Goal: Find specific page/section: Find specific page/section

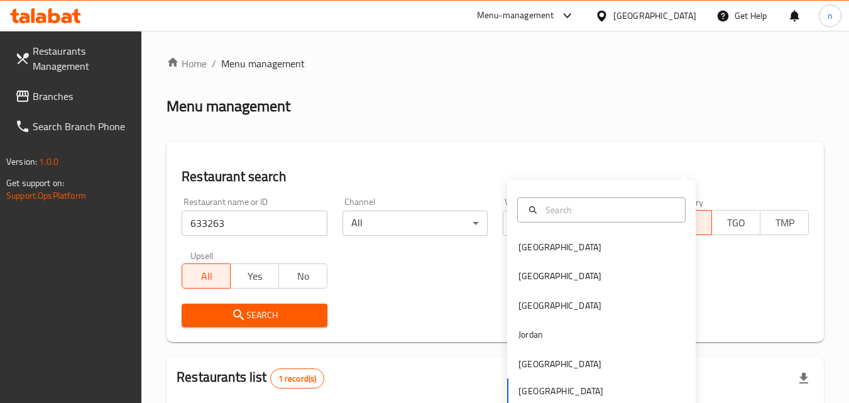
scroll to position [147, 0]
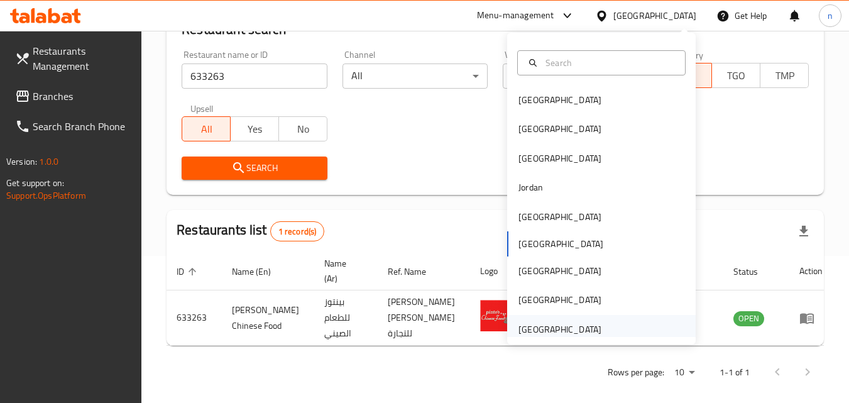
click at [547, 329] on div "[GEOGRAPHIC_DATA]" at bounding box center [560, 329] width 83 height 14
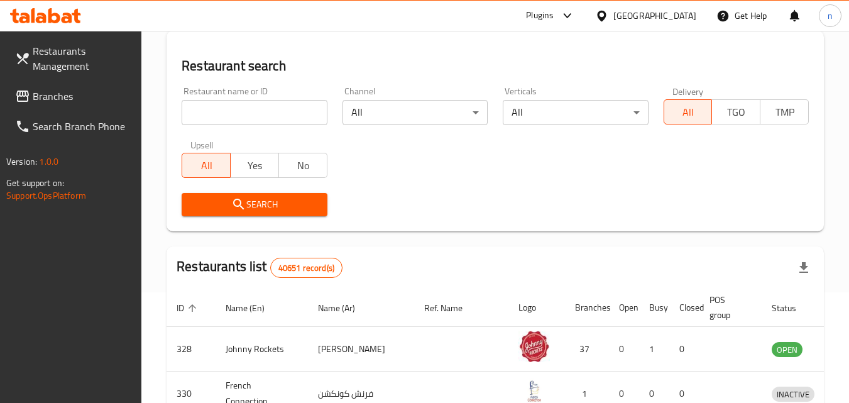
scroll to position [147, 0]
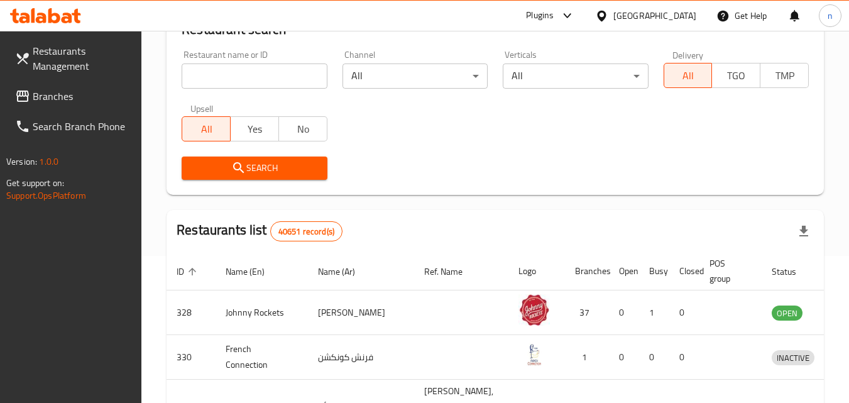
click at [50, 97] on span "Branches" at bounding box center [82, 96] width 99 height 15
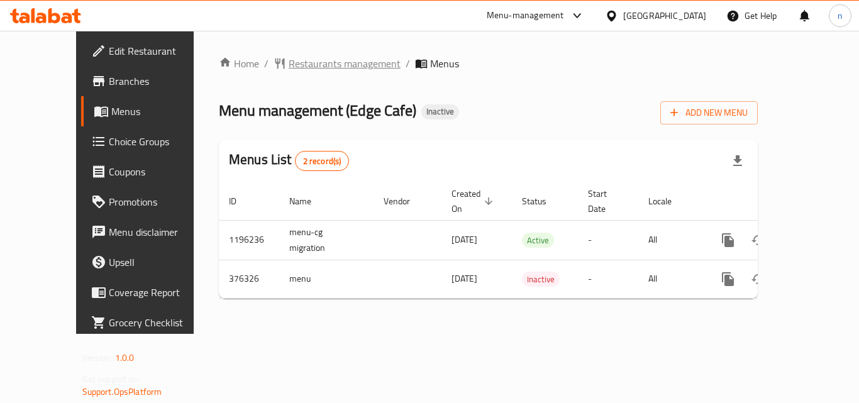
click at [288, 65] on span "Restaurants management" at bounding box center [344, 63] width 112 height 15
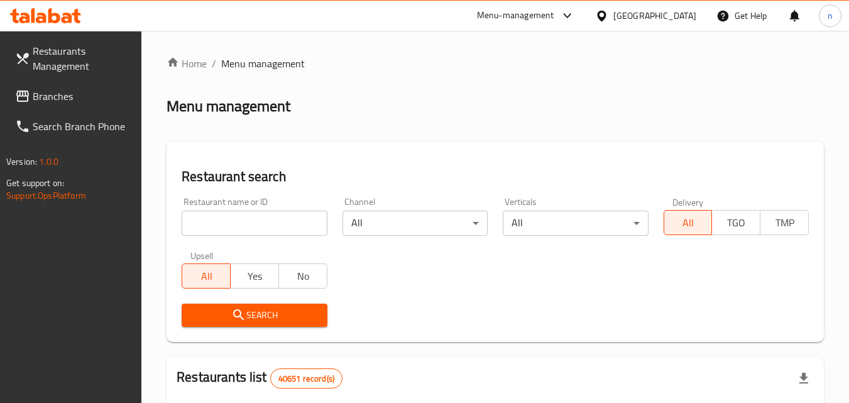
click at [259, 226] on input "search" at bounding box center [254, 223] width 145 height 25
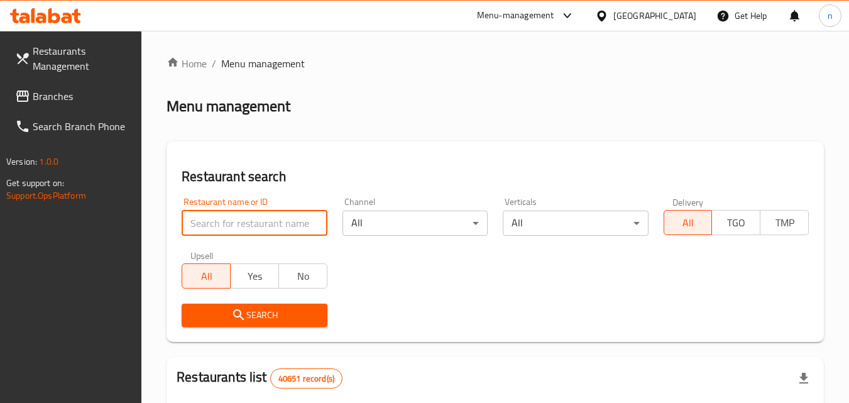
paste input "631207"
type input "631207"
click button "Search" at bounding box center [254, 315] width 145 height 23
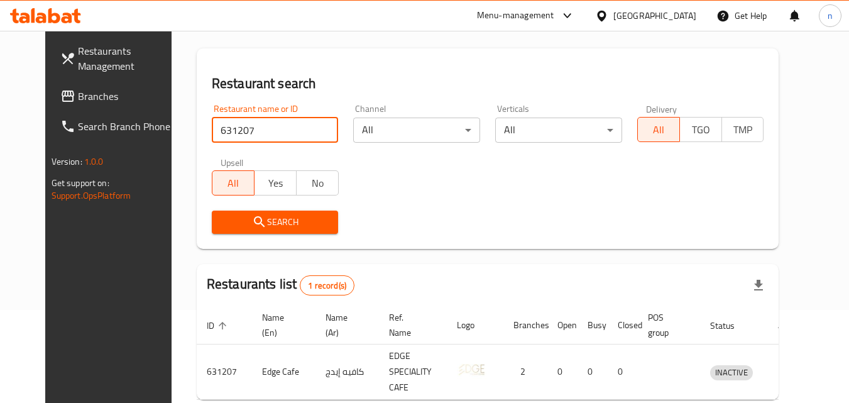
scroll to position [158, 0]
